Goal: Task Accomplishment & Management: Complete application form

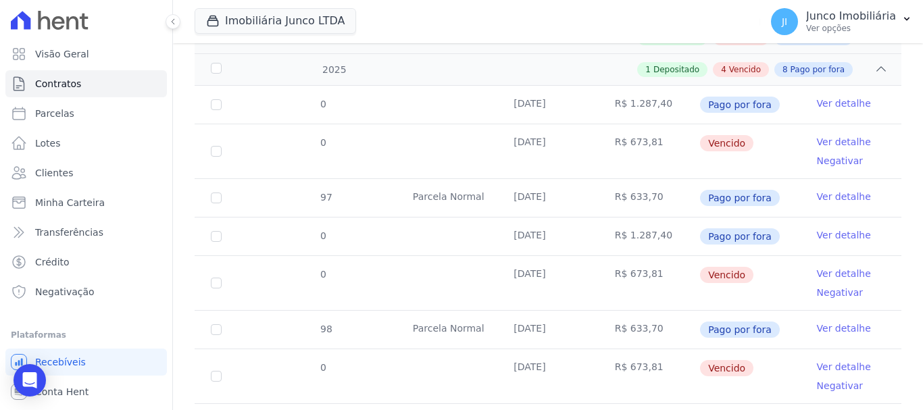
scroll to position [270, 0]
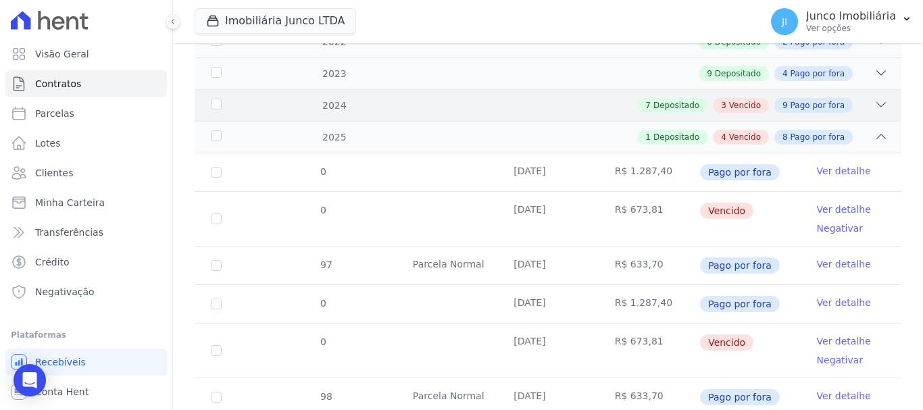
click at [874, 98] on icon at bounding box center [881, 105] width 14 height 14
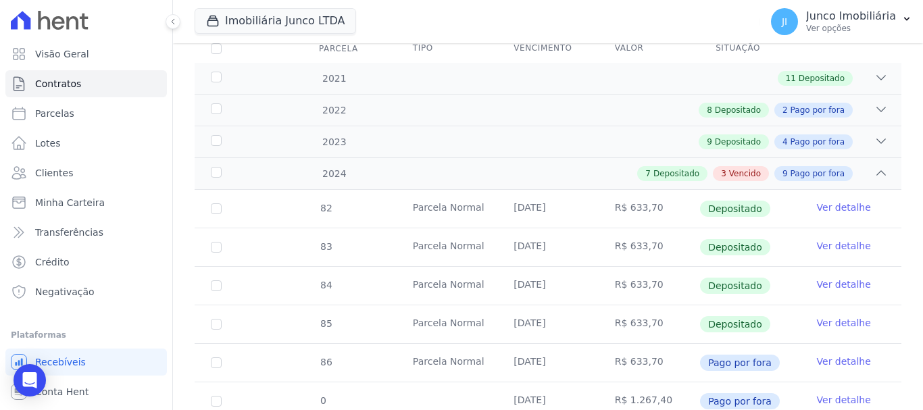
scroll to position [0, 0]
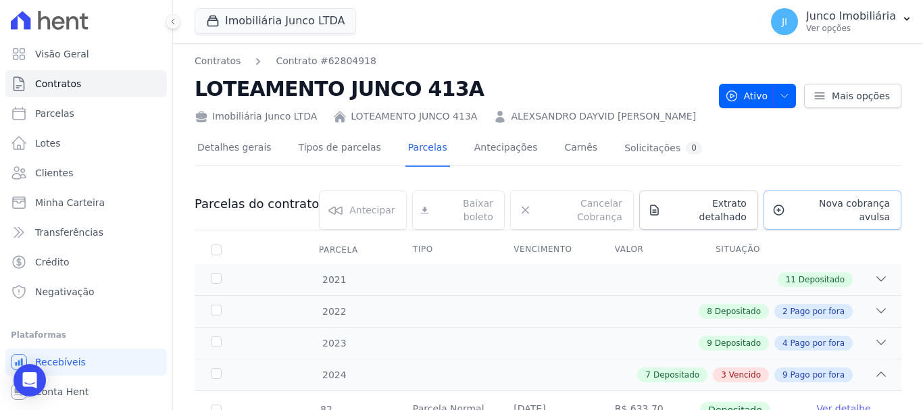
click at [809, 210] on span "Nova cobrança avulsa" at bounding box center [839, 210] width 99 height 27
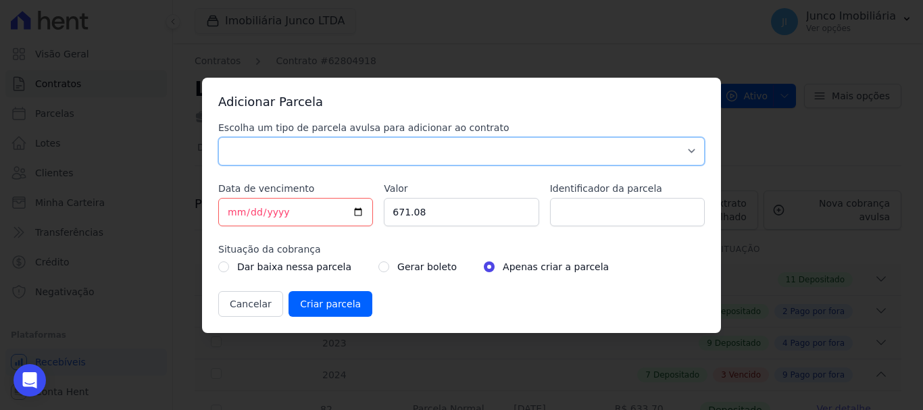
click at [297, 151] on select "Parcela Normal Sinal Caução Intercalada Chaves Pré Chaves Pós Chaves Taxas Quit…" at bounding box center [461, 151] width 486 height 28
select select "standard"
click at [218, 137] on select "Parcela Normal Sinal Caução Intercalada Chaves Pré Chaves Pós Chaves Taxas Quit…" at bounding box center [461, 151] width 486 height 28
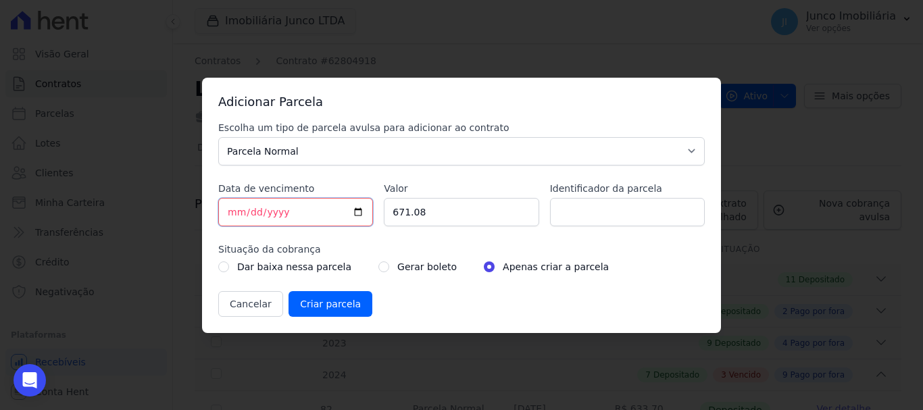
click at [361, 216] on input "[DATE]" at bounding box center [295, 212] width 155 height 28
type input "[DATE]"
drag, startPoint x: 435, startPoint y: 212, endPoint x: 337, endPoint y: 226, distance: 98.9
click at [337, 226] on div "Escolha um tipo de parcela avulsa para adicionar ao contrato Parcela Normal Sin…" at bounding box center [461, 219] width 486 height 196
type input "700.00"
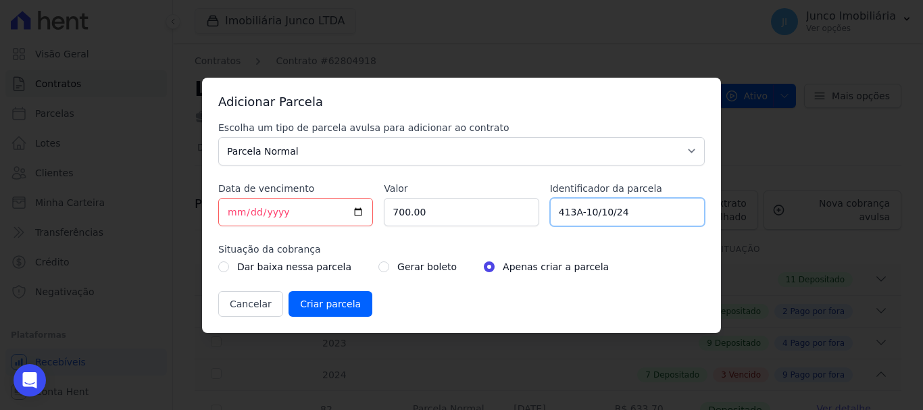
click at [586, 213] on input "413A-10/10/24" at bounding box center [627, 212] width 155 height 28
type input "413A-Venct 10/24"
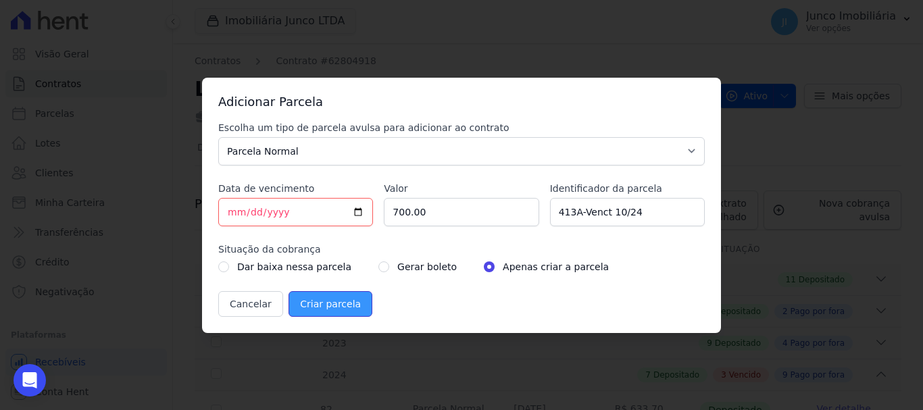
click at [316, 302] on input "Criar parcela" at bounding box center [330, 304] width 84 height 26
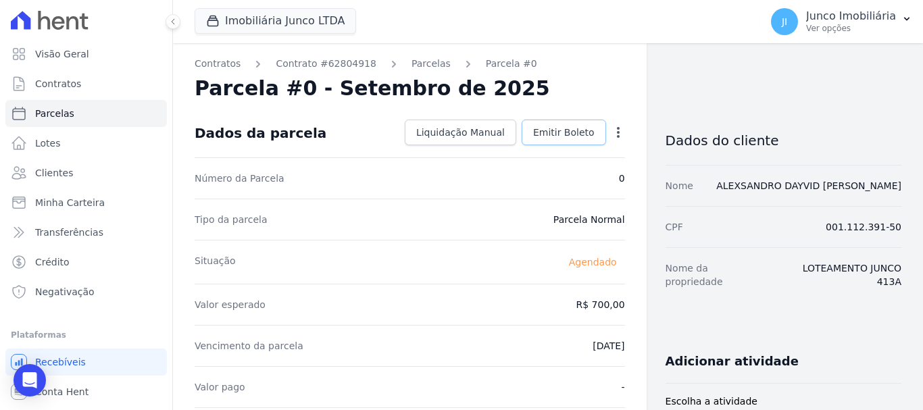
click at [580, 138] on span "Emitir Boleto" at bounding box center [563, 133] width 61 height 14
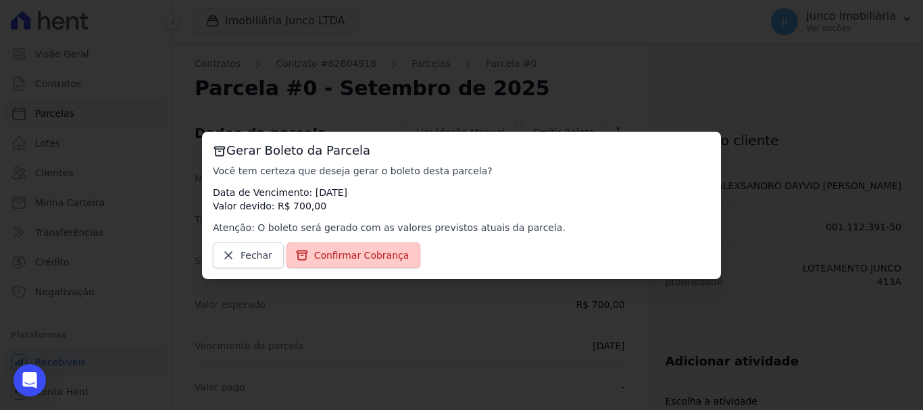
click at [363, 251] on span "Confirmar Cobrança" at bounding box center [361, 256] width 95 height 14
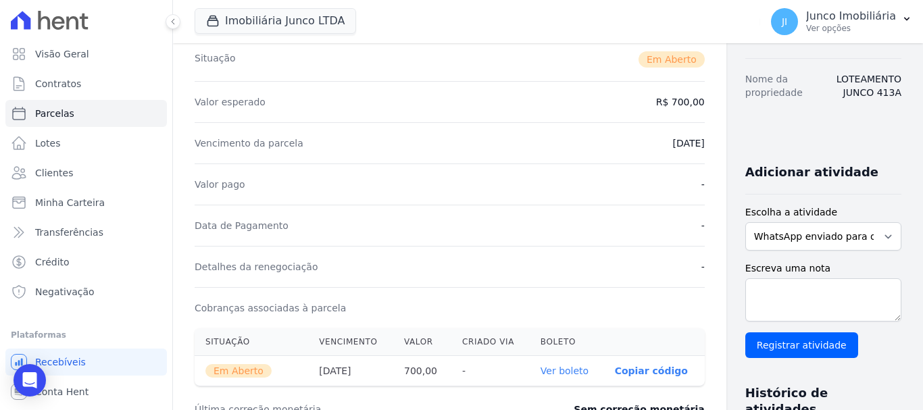
scroll to position [338, 0]
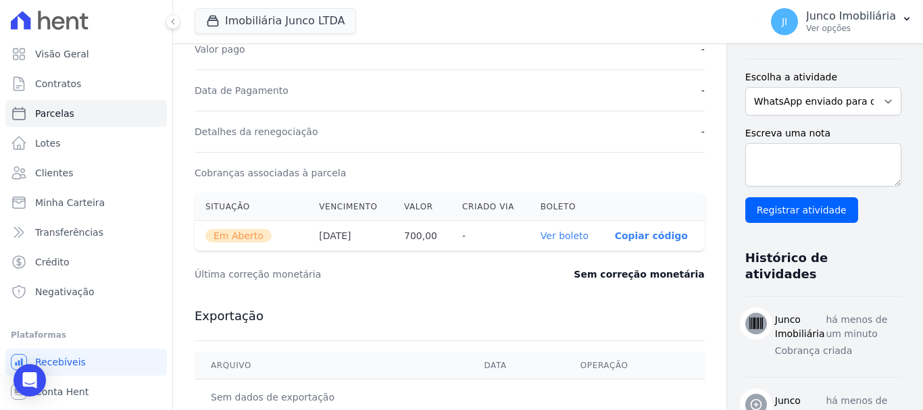
click at [542, 236] on link "Ver boleto" at bounding box center [564, 235] width 48 height 11
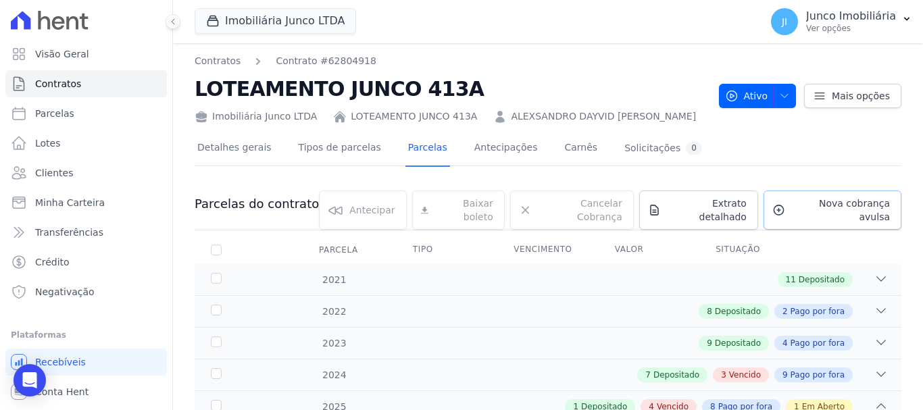
click at [828, 203] on span "Nova cobrança avulsa" at bounding box center [839, 210] width 99 height 27
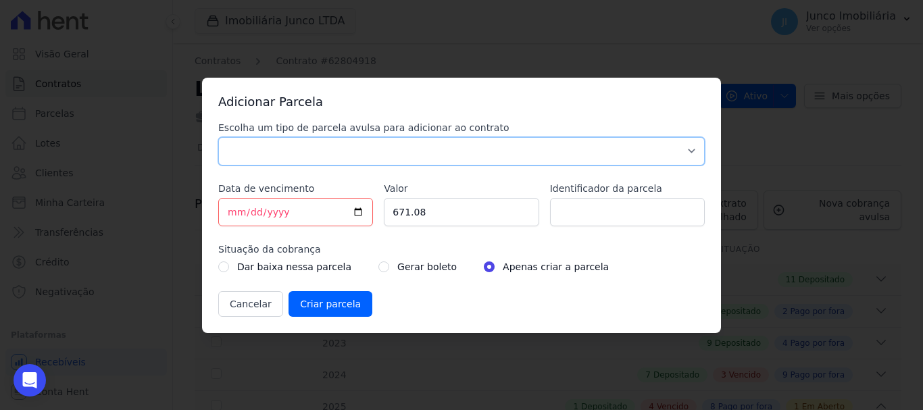
click at [457, 146] on select "Parcela Normal Sinal Caução Intercalada Chaves Pré Chaves Pós Chaves Taxas Quit…" at bounding box center [461, 151] width 486 height 28
select select "standard"
click at [218, 137] on select "Parcela Normal Sinal Caução Intercalada Chaves Pré Chaves Pós Chaves Taxas Quit…" at bounding box center [461, 151] width 486 height 28
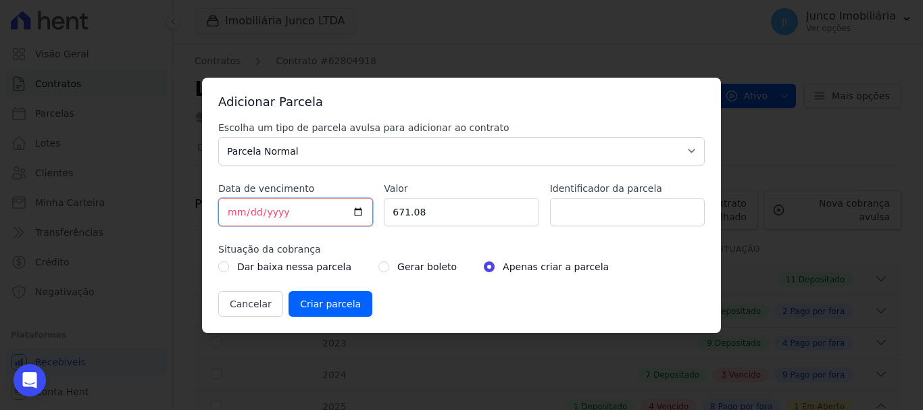
click at [363, 211] on input "[DATE]" at bounding box center [295, 212] width 155 height 28
type input "[DATE]"
drag, startPoint x: 428, startPoint y: 213, endPoint x: 333, endPoint y: 237, distance: 97.7
click at [334, 237] on div "Escolha um tipo de parcela avulsa para adicionar ao contrato Parcela Normal Sin…" at bounding box center [461, 219] width 486 height 196
type input "700.00"
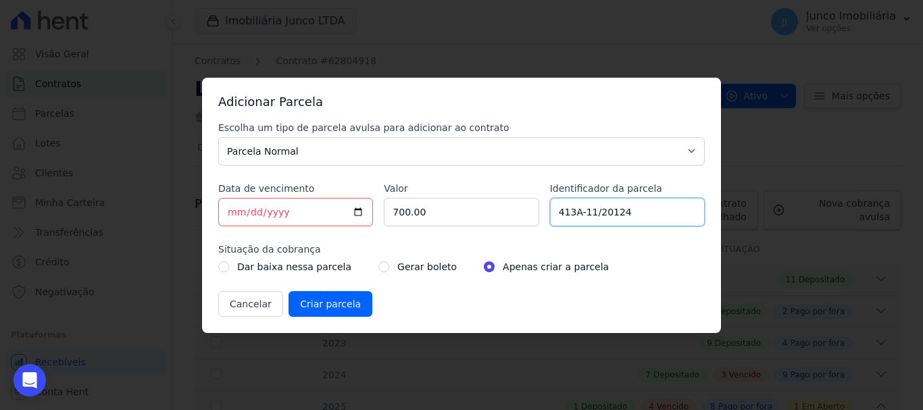
click at [587, 214] on input "413A-11/20124" at bounding box center [627, 212] width 155 height 28
type input "413A-Venct 11/20124"
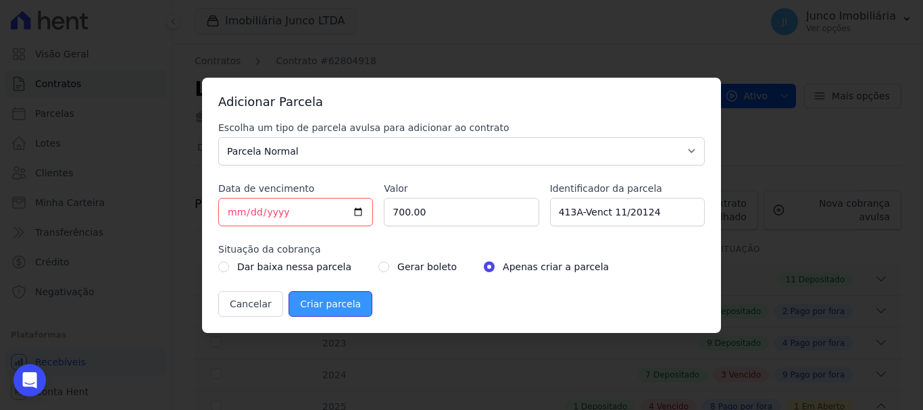
click at [324, 305] on input "Criar parcela" at bounding box center [330, 304] width 84 height 26
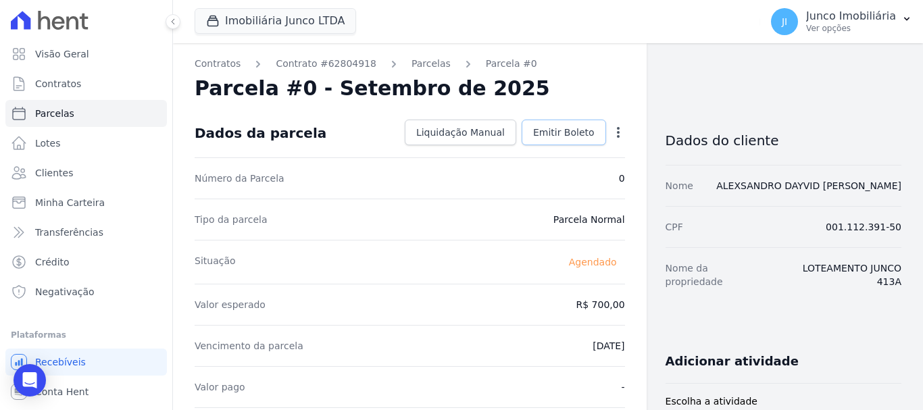
click at [572, 134] on span "Emitir Boleto" at bounding box center [563, 133] width 61 height 14
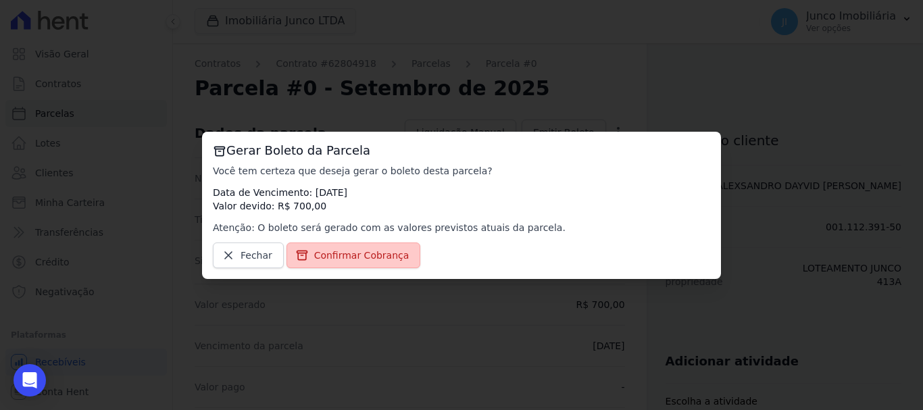
click at [384, 257] on span "Confirmar Cobrança" at bounding box center [361, 256] width 95 height 14
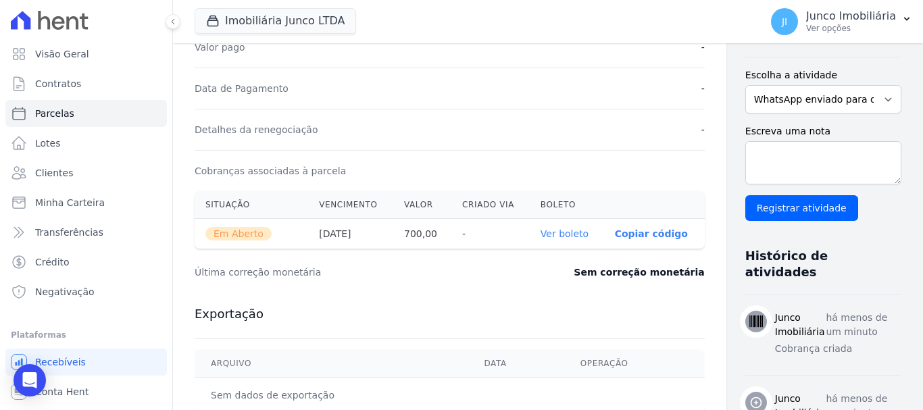
scroll to position [405, 0]
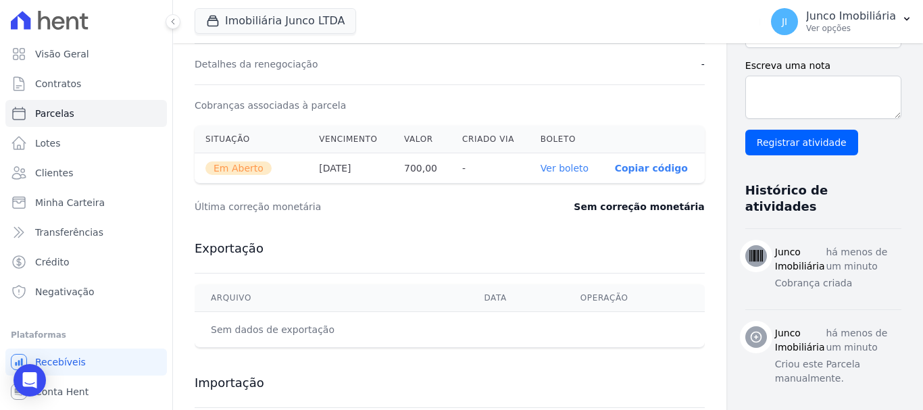
click at [540, 170] on link "Ver boleto" at bounding box center [564, 168] width 48 height 11
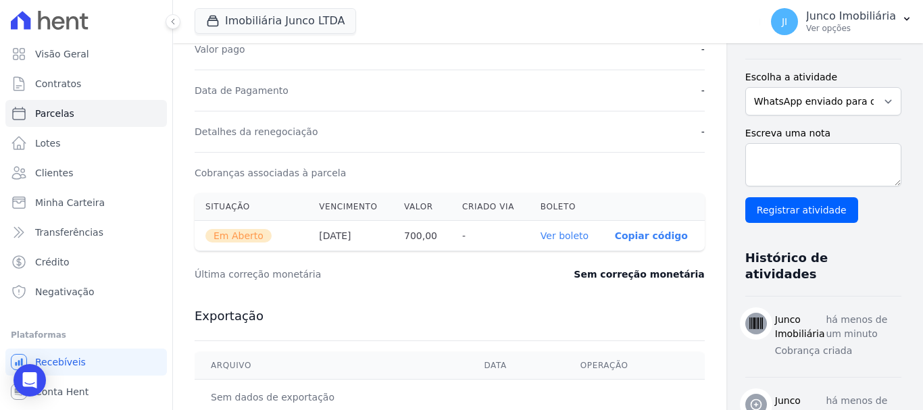
scroll to position [270, 0]
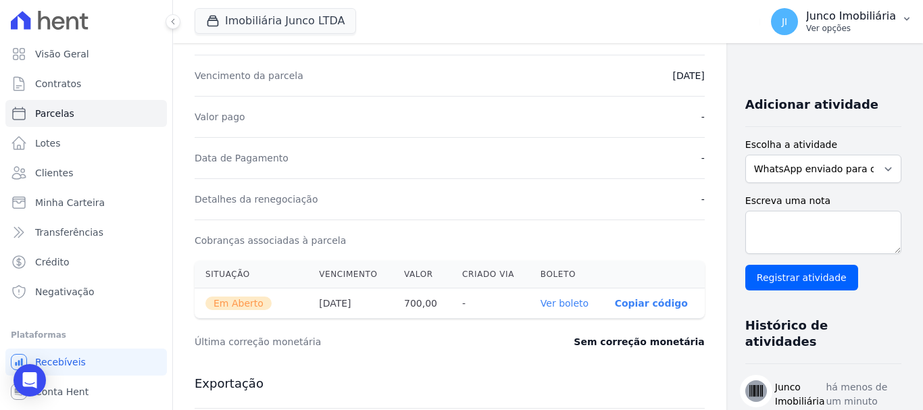
click at [813, 28] on p "Ver opções" at bounding box center [851, 28] width 90 height 11
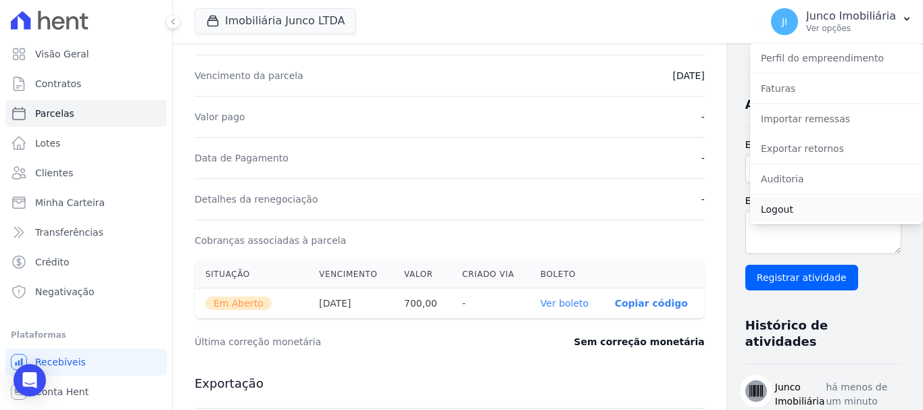
click at [774, 206] on link "Logout" at bounding box center [836, 209] width 173 height 24
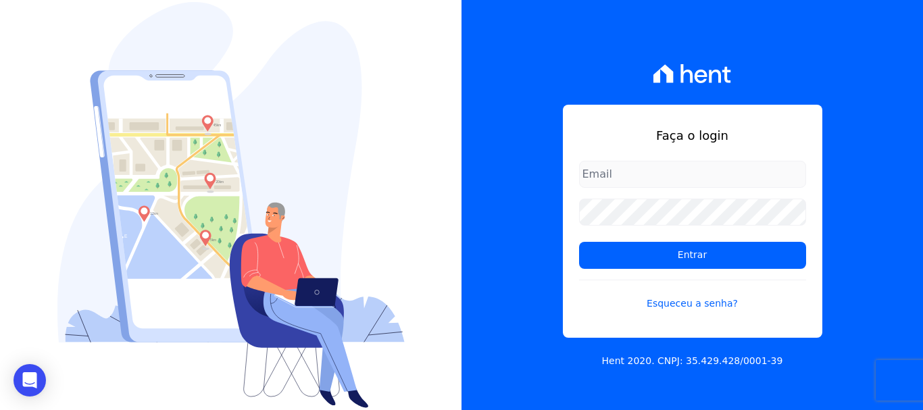
drag, startPoint x: 879, startPoint y: 0, endPoint x: 877, endPoint y: 123, distance: 123.0
click at [877, 123] on div "Faça o login Entrar Esqueceu a senha? Hent 2020. CNPJ: 35.429.428/0001-39" at bounding box center [691, 205] width 461 height 410
